Goal: Navigation & Orientation: Understand site structure

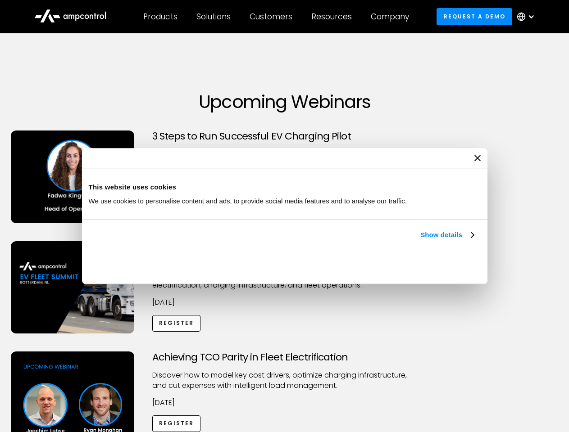
click at [420, 240] on link "Show details" at bounding box center [446, 235] width 53 height 11
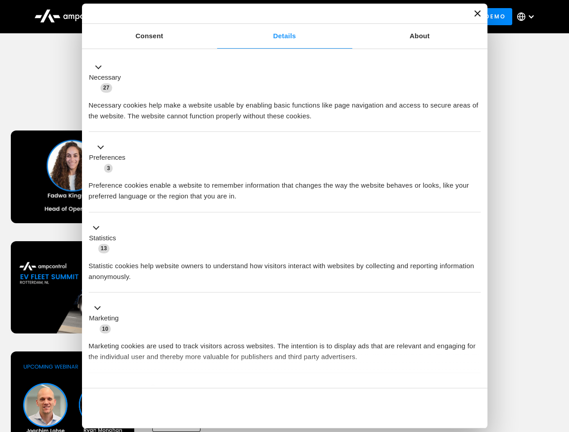
click at [474, 373] on div "Consent Details [#IABV2SETTINGS#] About This website uses cookies We use cookie…" at bounding box center [284, 216] width 405 height 425
click at [559, 363] on div "Achieving TCO Parity in Fleet Electrification Discover how to model key cost dr…" at bounding box center [284, 422] width 565 height 141
click at [277, 17] on div "Customers" at bounding box center [270, 17] width 43 height 10
click at [160, 17] on div "Products" at bounding box center [160, 17] width 34 height 10
click at [214, 17] on div "Solutions" at bounding box center [213, 17] width 34 height 10
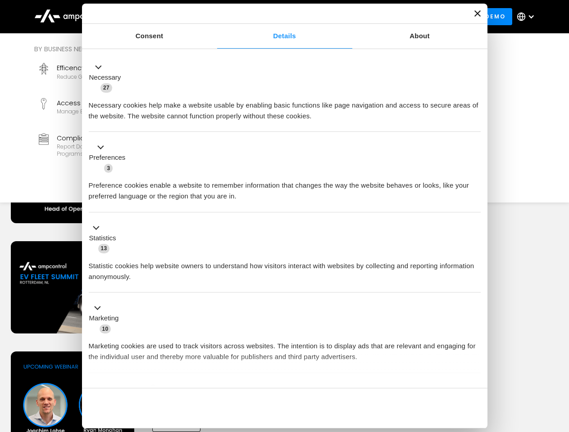
click at [272, 17] on div "Customers" at bounding box center [270, 17] width 43 height 10
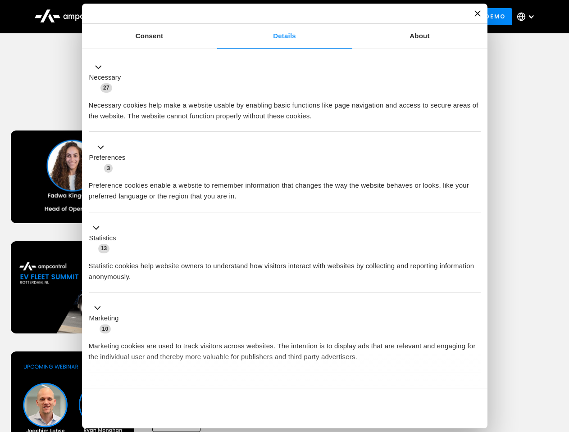
click at [333, 17] on div "Resources" at bounding box center [331, 17] width 41 height 10
click at [393, 17] on div "Company" at bounding box center [389, 17] width 38 height 10
click at [528, 17] on div at bounding box center [530, 16] width 7 height 7
